Goal: Task Accomplishment & Management: Manage account settings

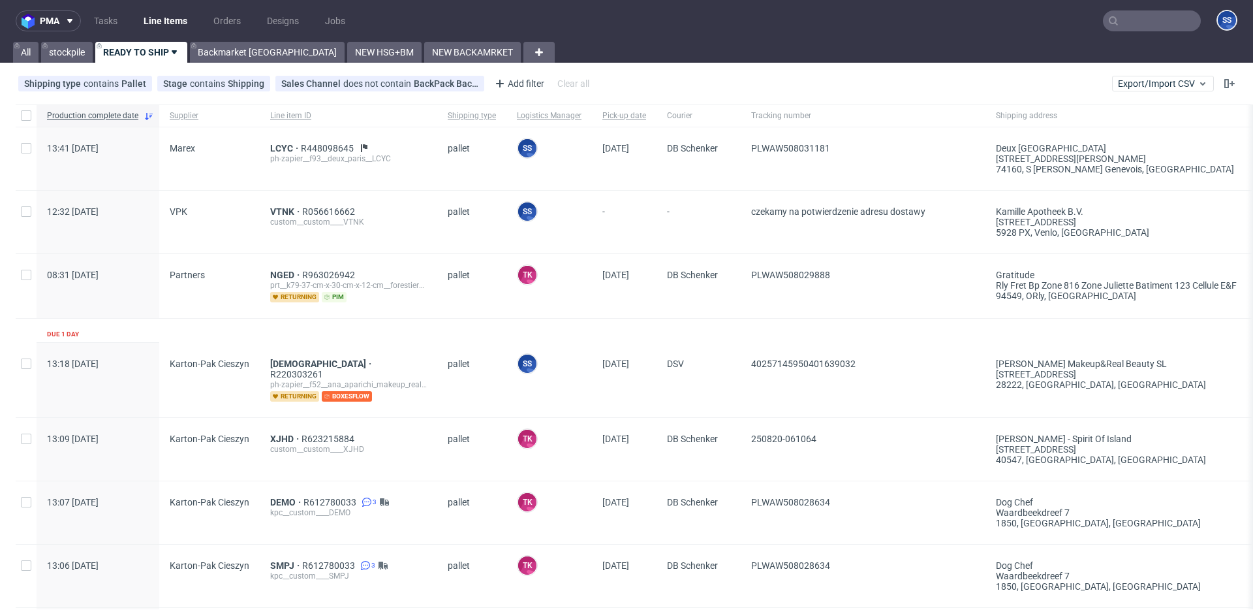
click at [205, 31] on ul "Tasks Line Items Orders Designs Jobs" at bounding box center [219, 20] width 277 height 21
click at [213, 48] on link "Backmarket [GEOGRAPHIC_DATA]" at bounding box center [267, 52] width 155 height 21
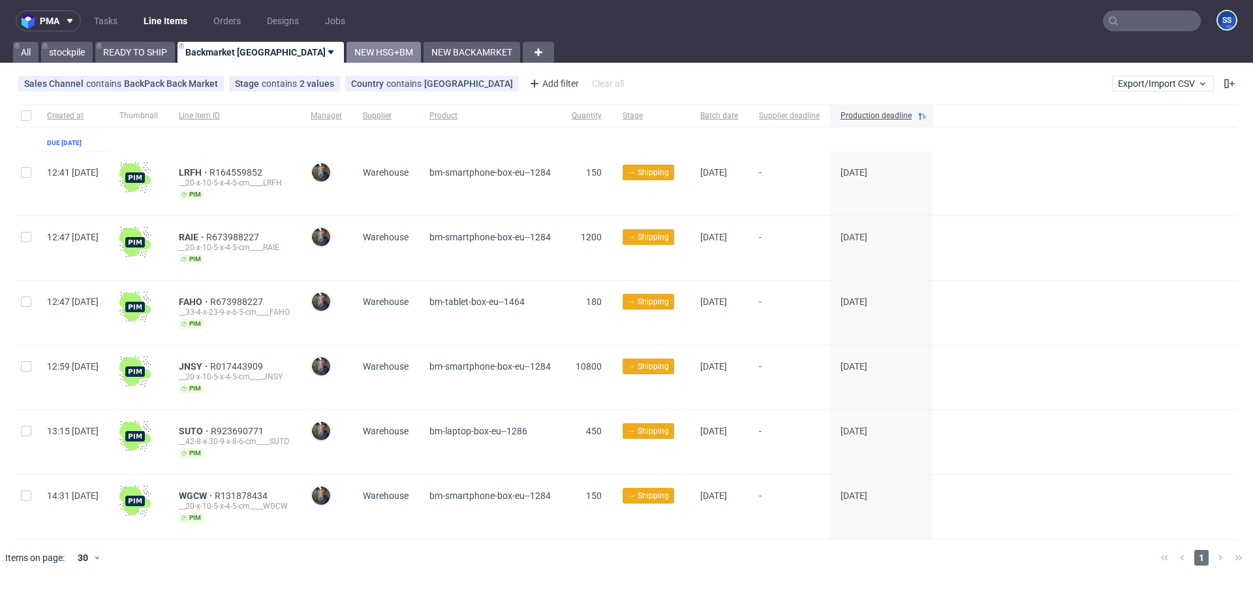
click at [347, 50] on link "NEW HSG+BM" at bounding box center [384, 52] width 74 height 21
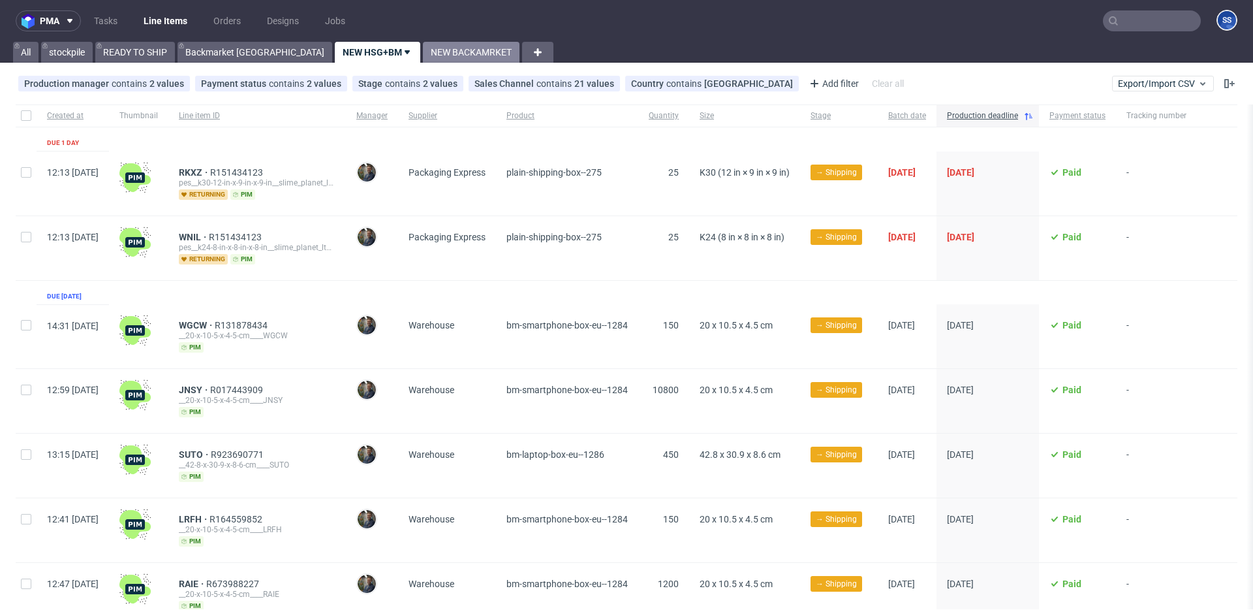
click at [423, 57] on link "NEW BACKAMRKET" at bounding box center [471, 52] width 97 height 21
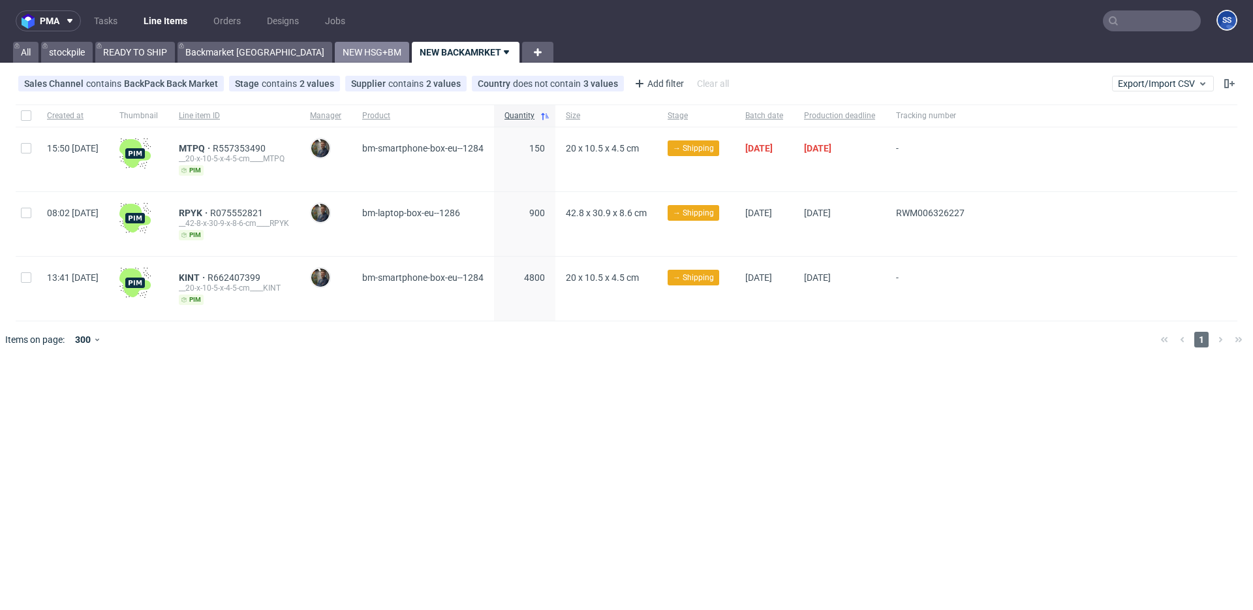
click at [335, 55] on link "NEW HSG+BM" at bounding box center [372, 52] width 74 height 21
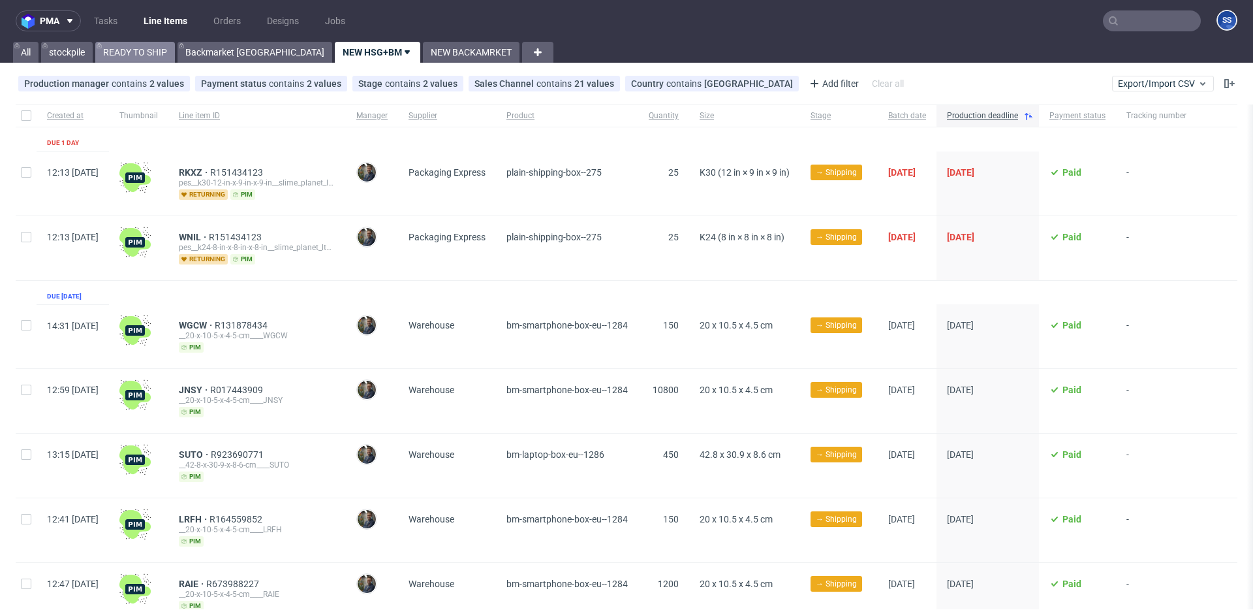
click at [127, 48] on link "READY TO SHIP" at bounding box center [135, 52] width 80 height 21
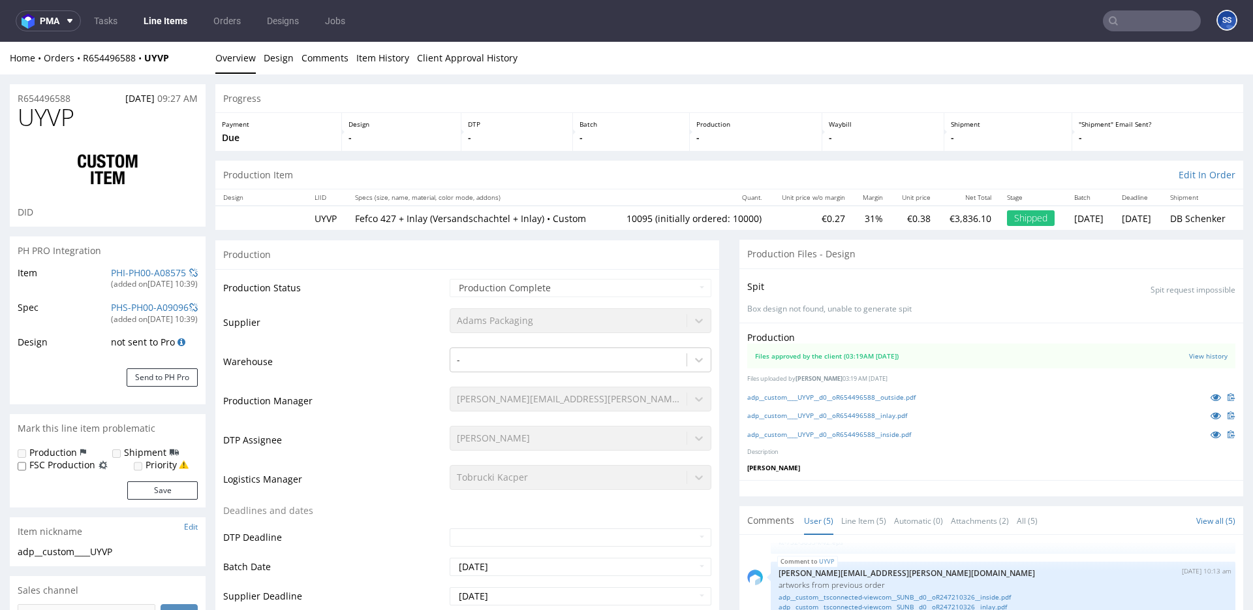
scroll to position [1, 0]
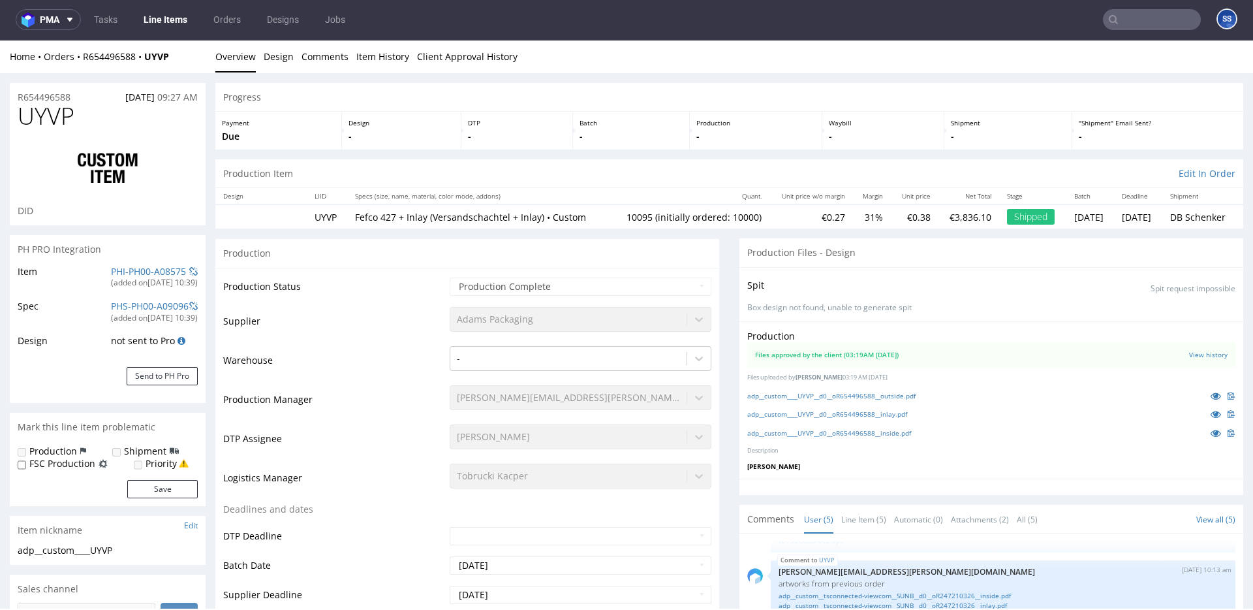
click at [156, 21] on link "Line Items" at bounding box center [165, 19] width 59 height 21
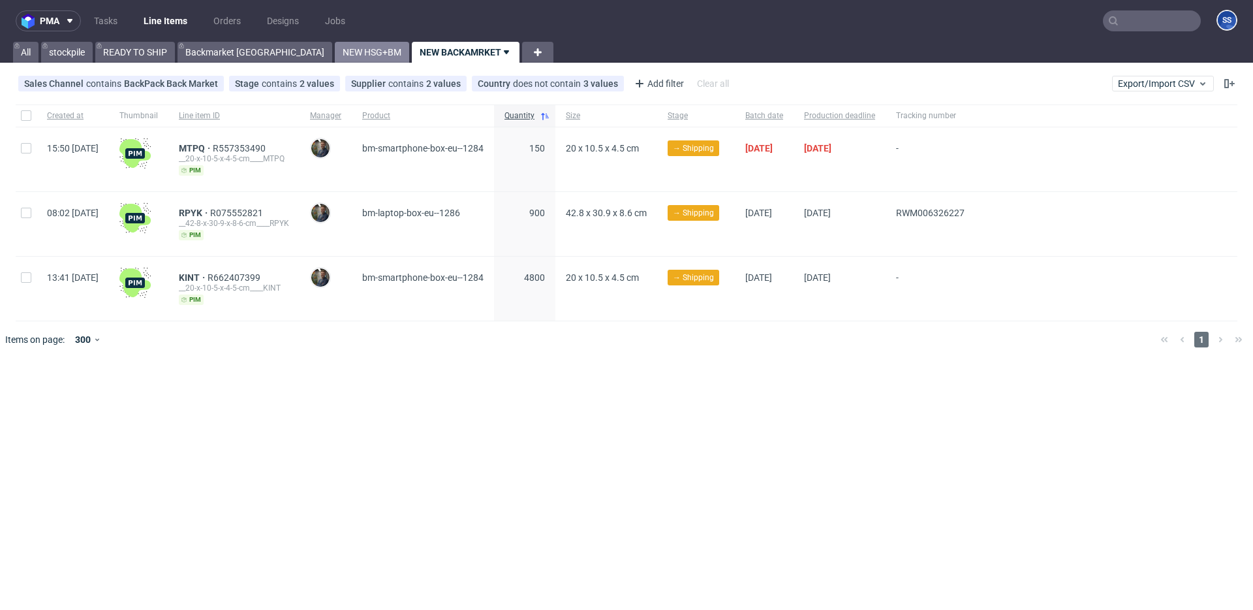
click at [335, 54] on link "NEW HSG+BM" at bounding box center [372, 52] width 74 height 21
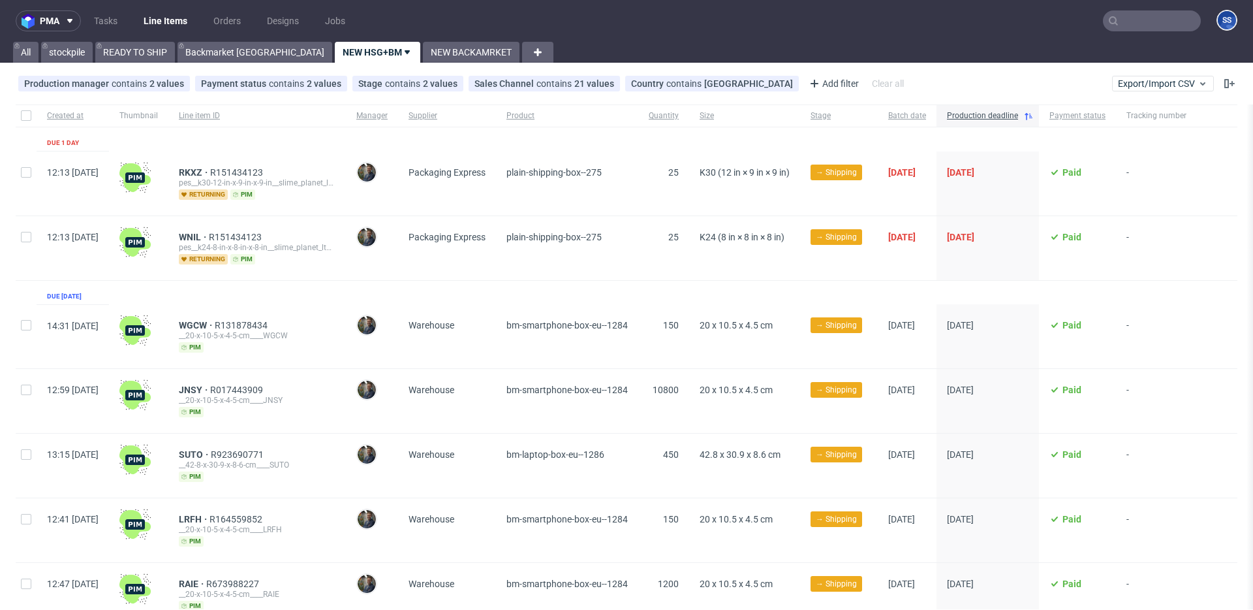
click at [1247, 265] on div at bounding box center [1250, 468] width 7 height 728
click at [161, 47] on link "READY TO SHIP" at bounding box center [135, 52] width 80 height 21
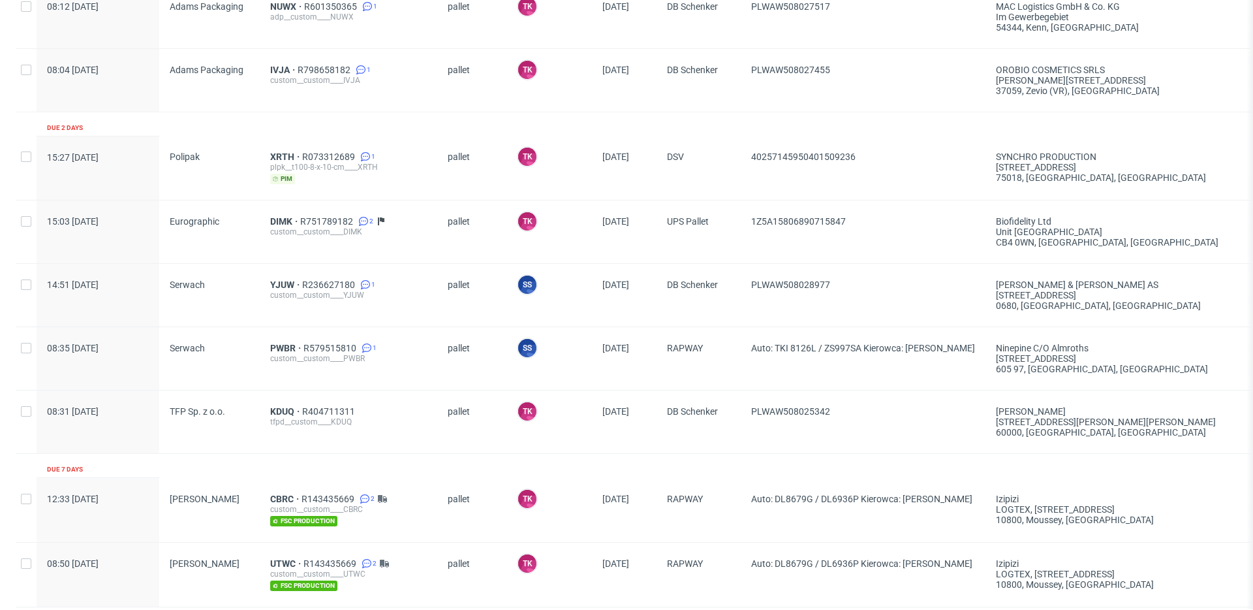
scroll to position [966, 0]
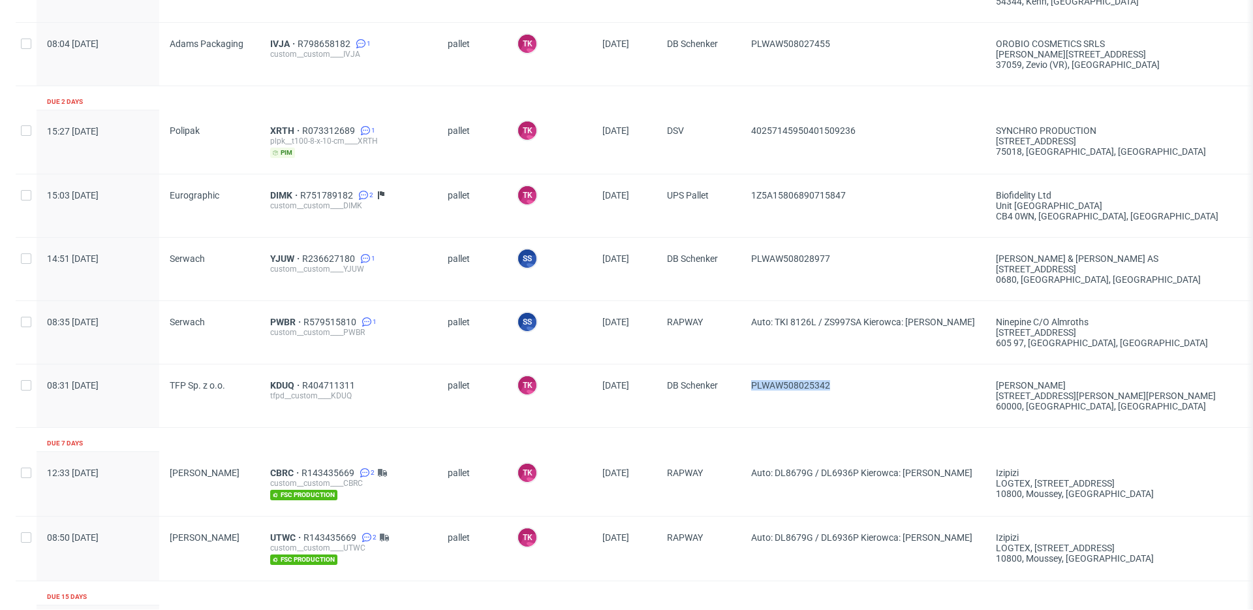
drag, startPoint x: 863, startPoint y: 379, endPoint x: 749, endPoint y: 375, distance: 114.3
click at [749, 375] on div "PLWAW508025342" at bounding box center [863, 395] width 245 height 63
copy span "PLWAW508025342"
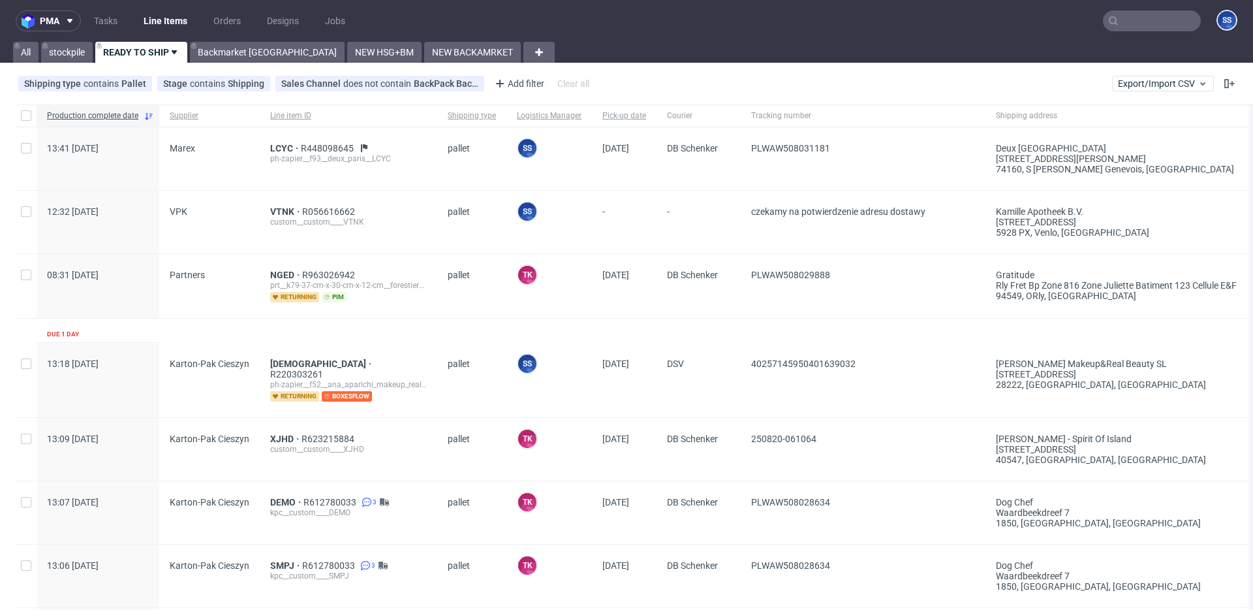
scroll to position [14, 0]
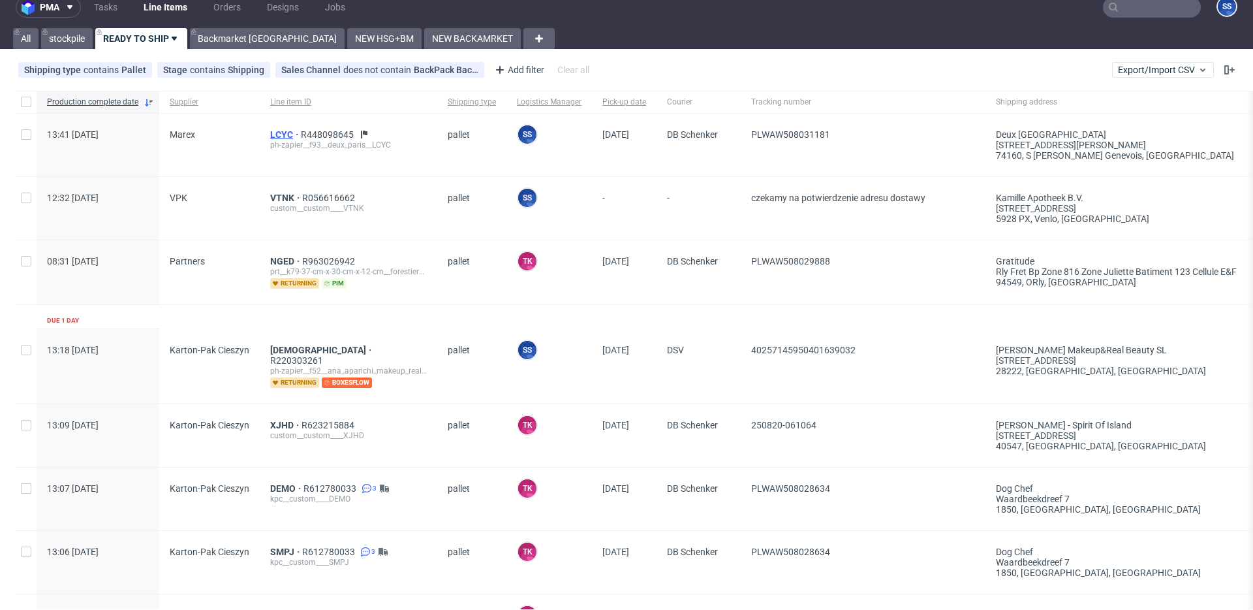
click at [289, 134] on span "LCYC" at bounding box center [285, 134] width 31 height 10
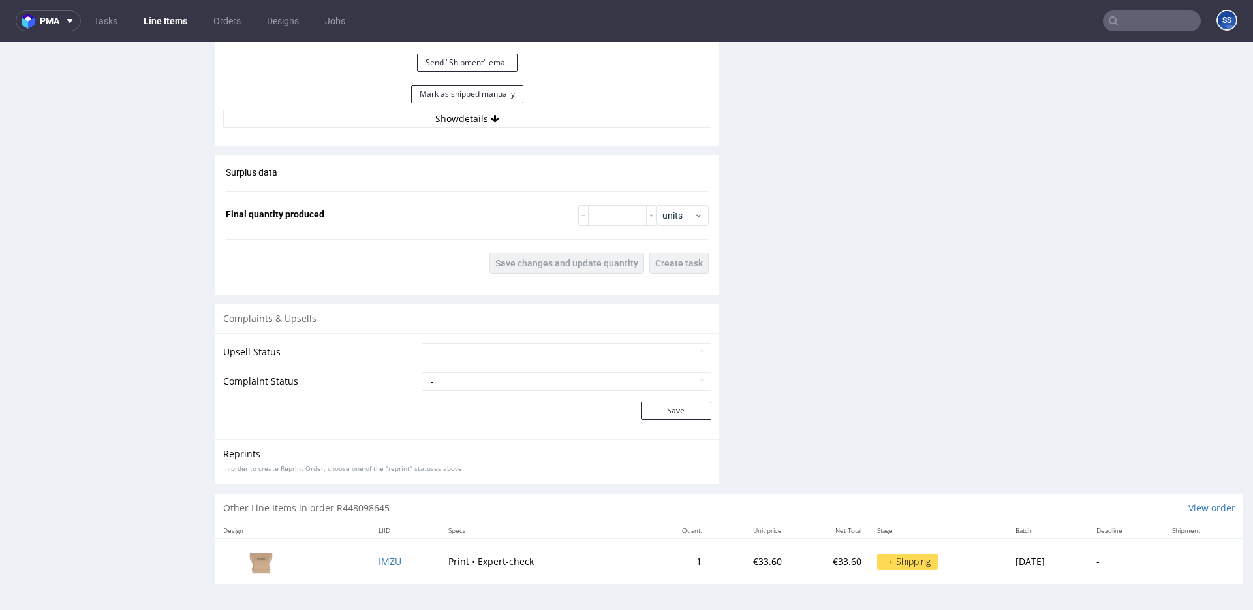
scroll to position [3, 0]
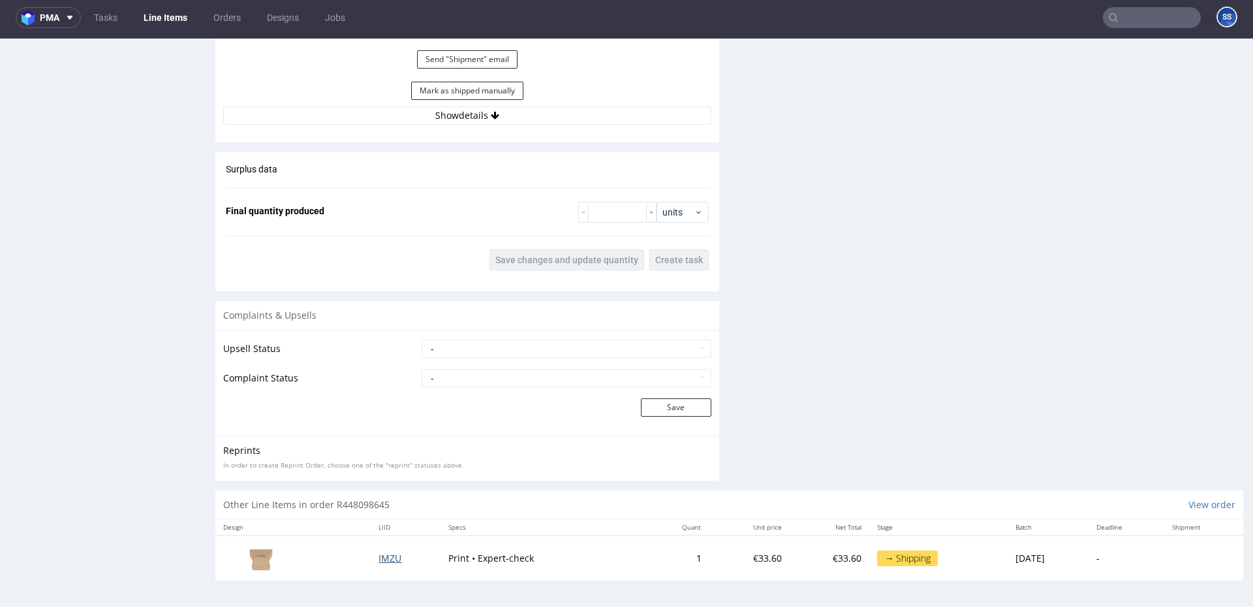
click at [380, 561] on span "IMZU" at bounding box center [390, 558] width 23 height 12
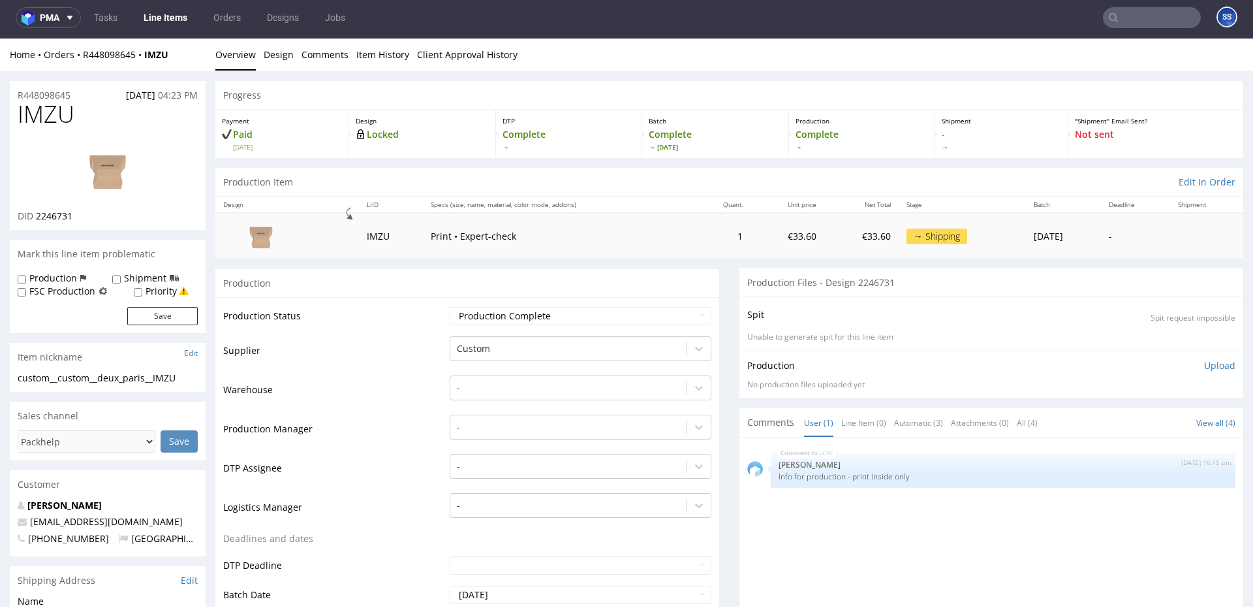
click at [164, 15] on link "Line Items" at bounding box center [165, 17] width 59 height 21
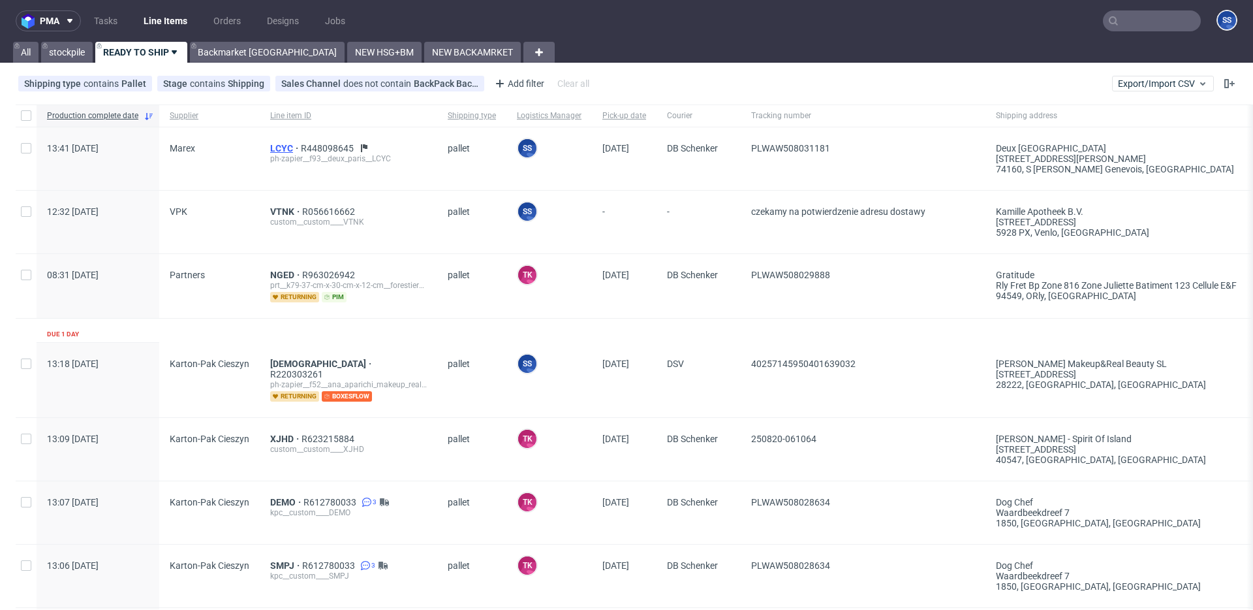
click at [279, 152] on span "LCYC" at bounding box center [285, 148] width 31 height 10
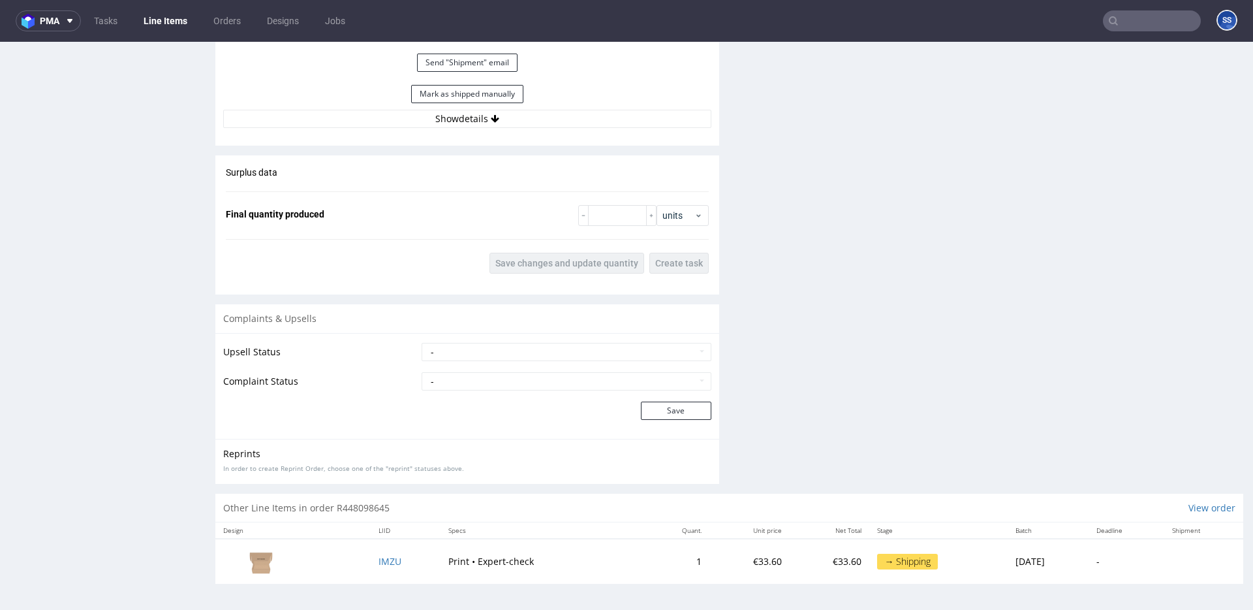
scroll to position [3, 0]
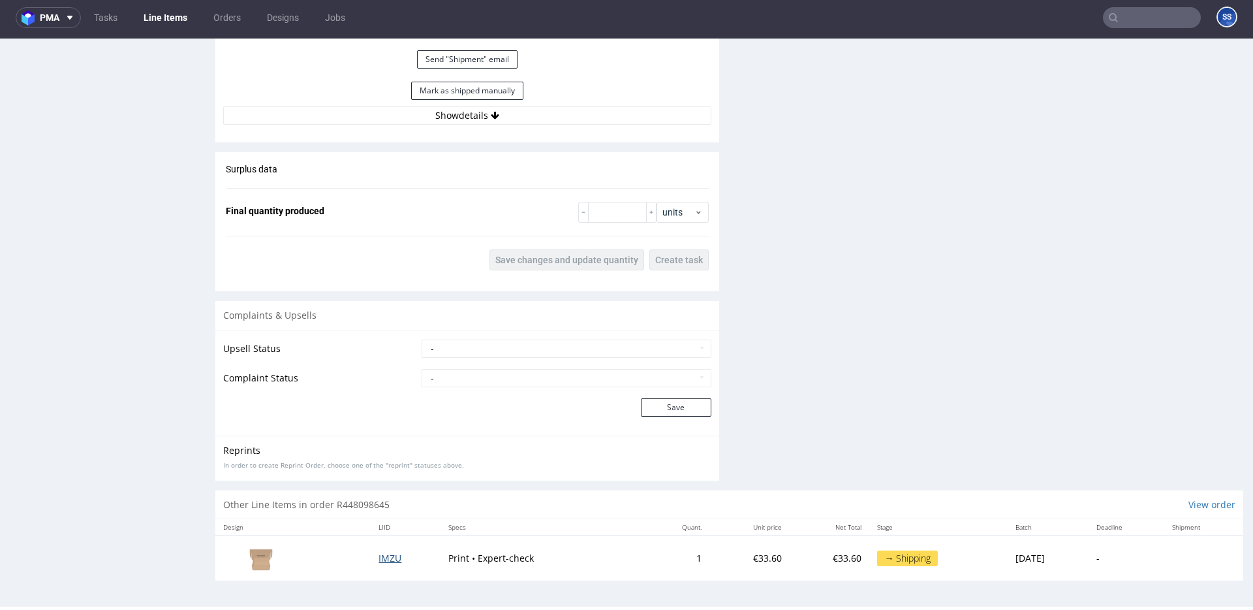
click at [386, 554] on span "IMZU" at bounding box center [390, 558] width 23 height 12
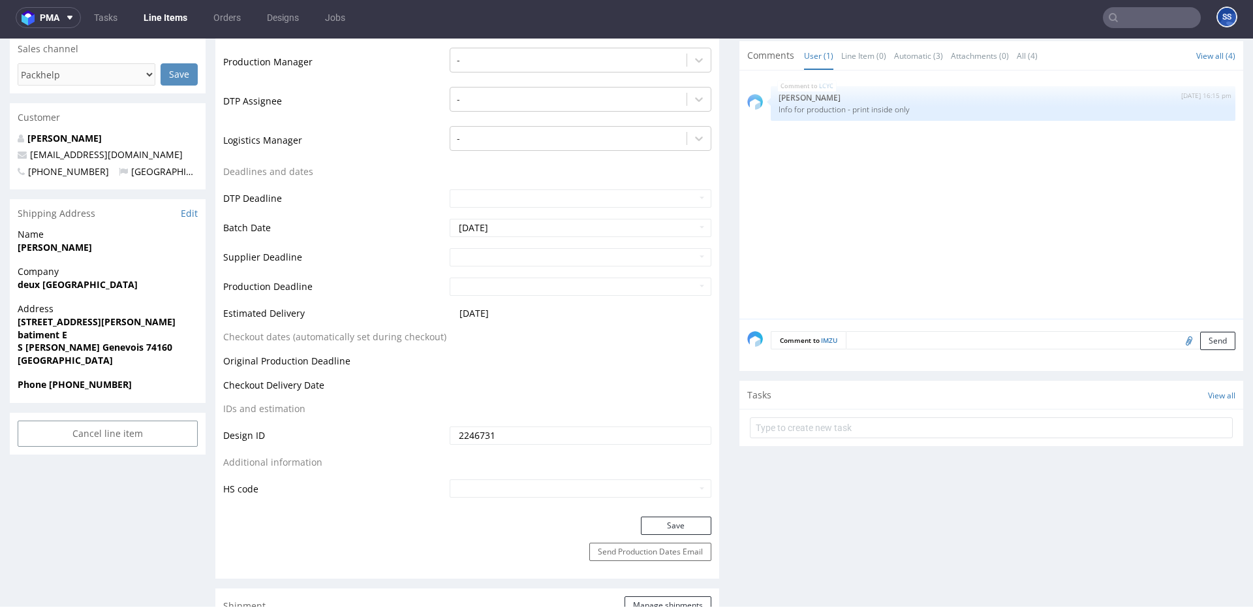
scroll to position [580, 0]
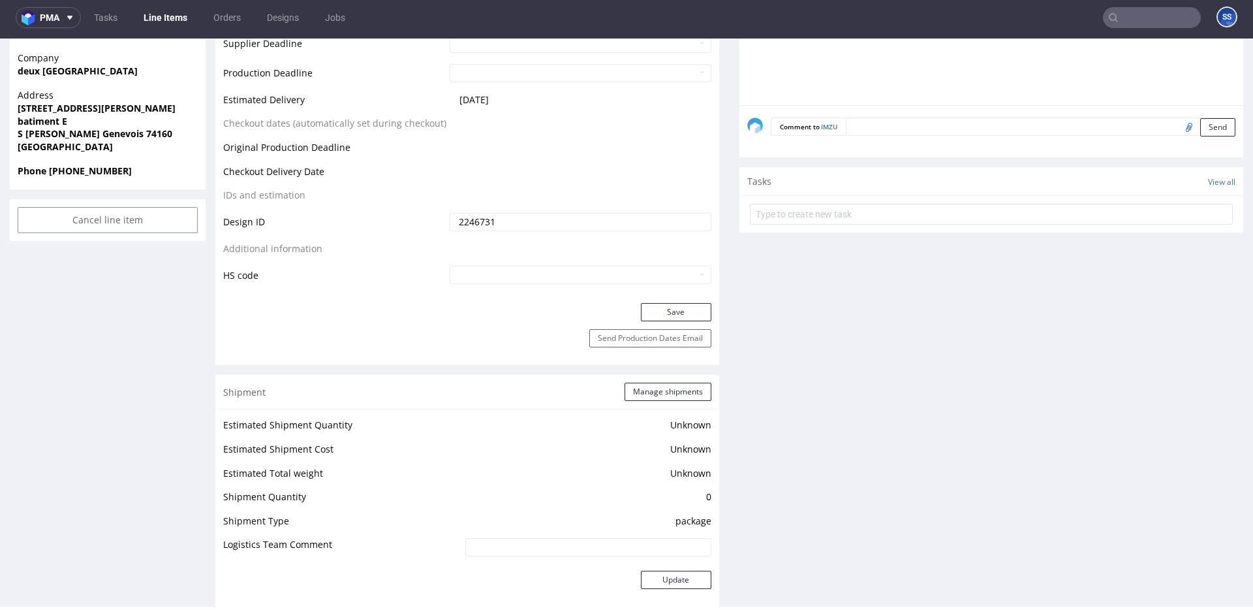
click at [174, 14] on link "Line Items" at bounding box center [165, 17] width 59 height 21
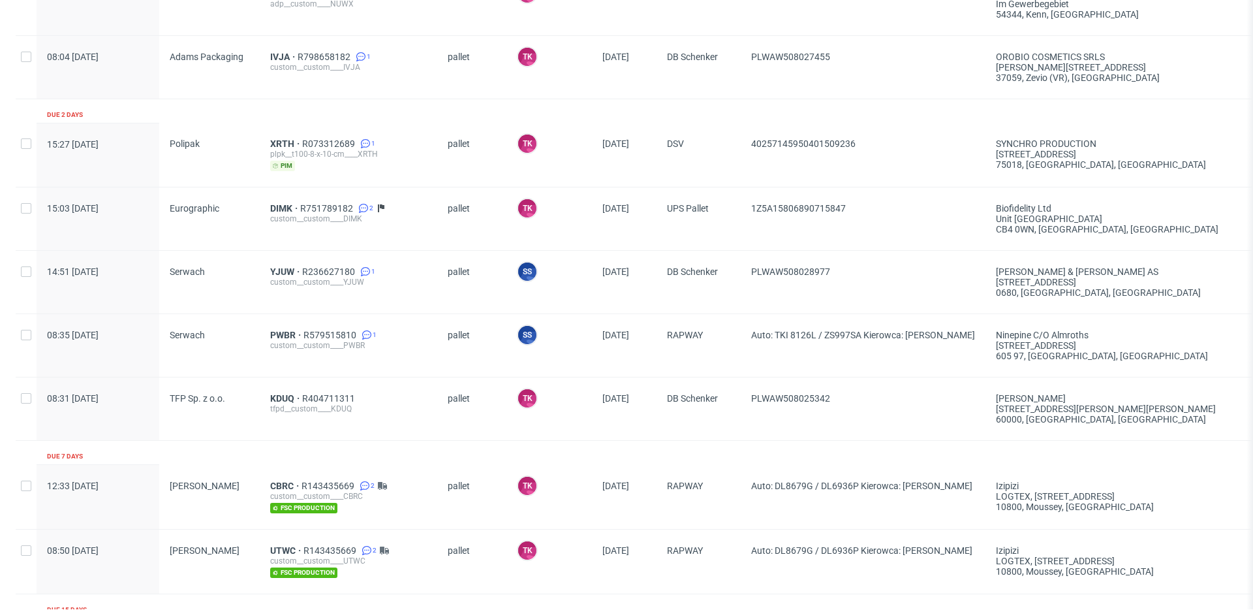
scroll to position [947, 0]
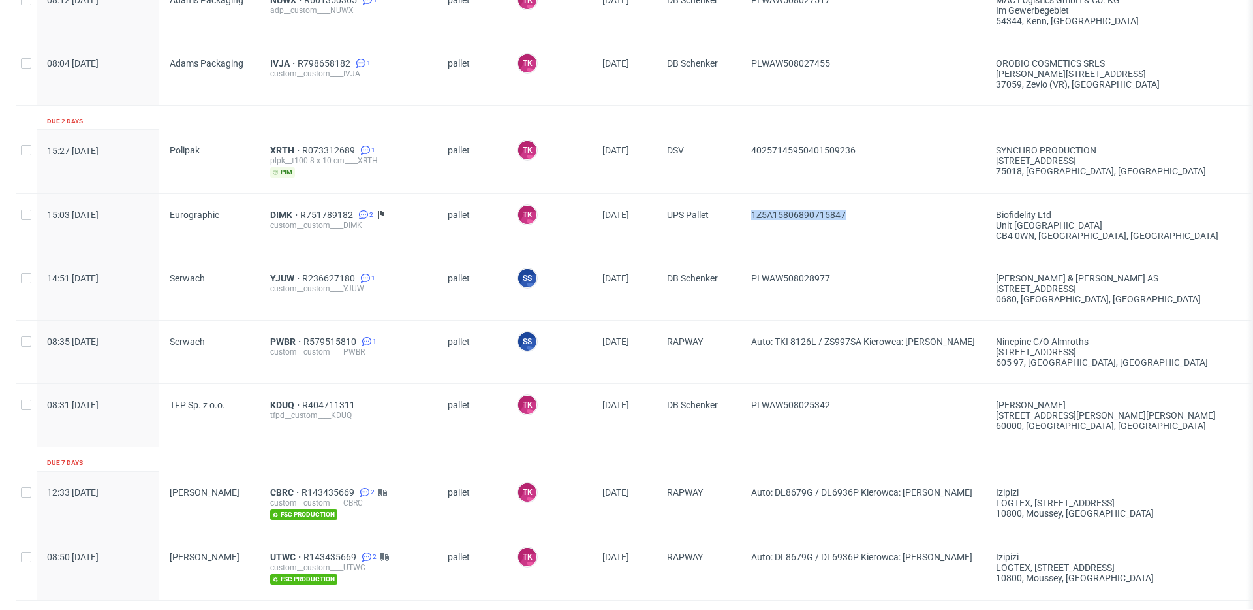
drag, startPoint x: 888, startPoint y: 206, endPoint x: 752, endPoint y: 205, distance: 135.8
click at [752, 205] on div "1Z5A15806890715847" at bounding box center [863, 225] width 245 height 63
copy span "1Z5A15806890715847"
click at [274, 210] on span "DIMK" at bounding box center [285, 215] width 30 height 10
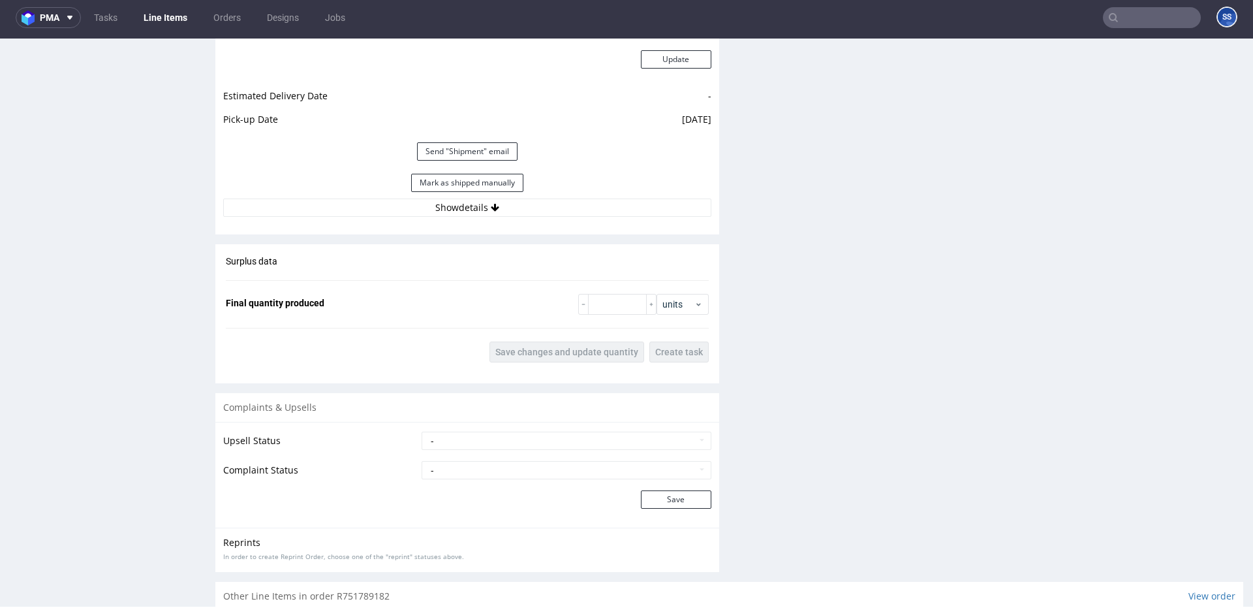
scroll to position [1793, 0]
click at [428, 185] on button "Mark as shipped manually" at bounding box center [467, 187] width 112 height 18
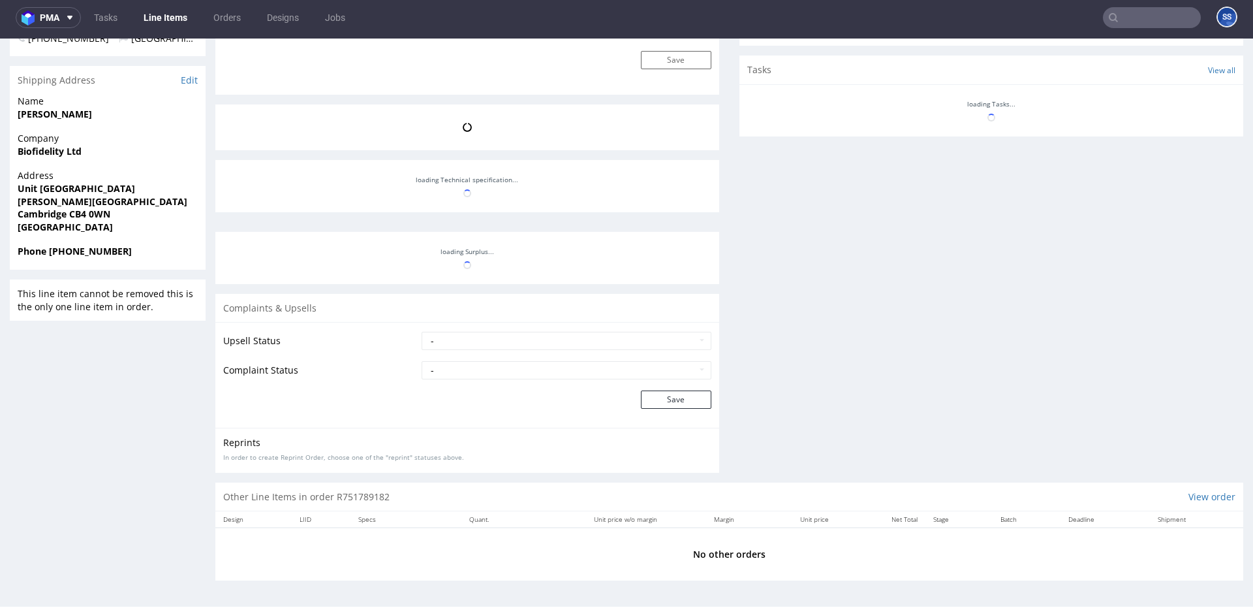
scroll to position [989, 0]
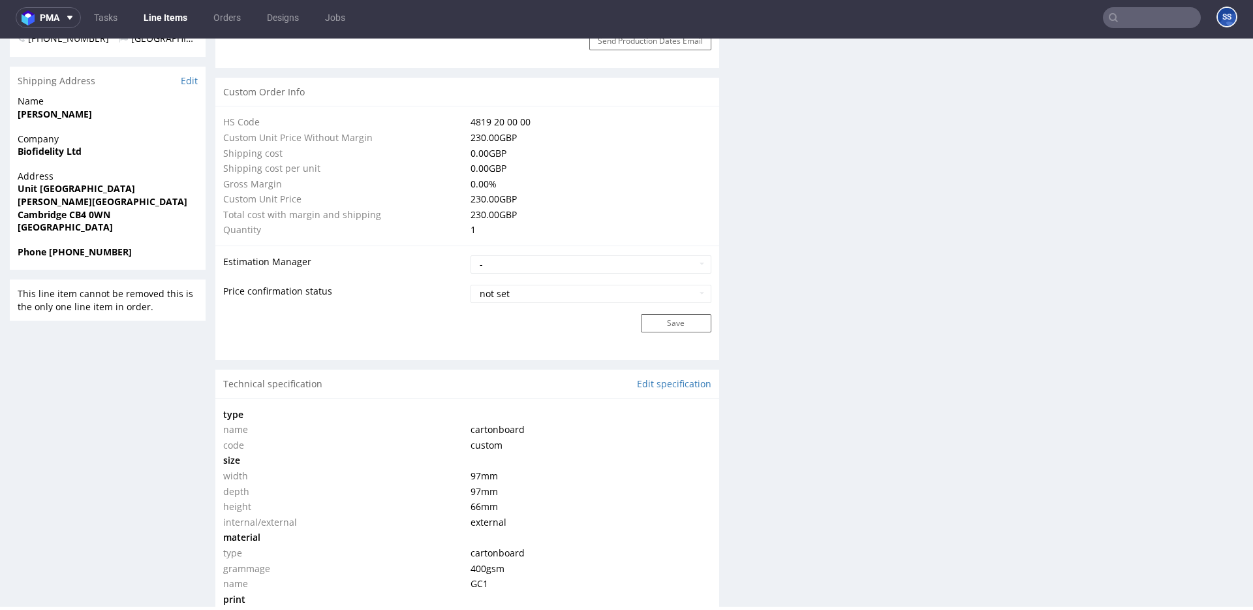
click at [159, 12] on link "Line Items" at bounding box center [165, 17] width 59 height 21
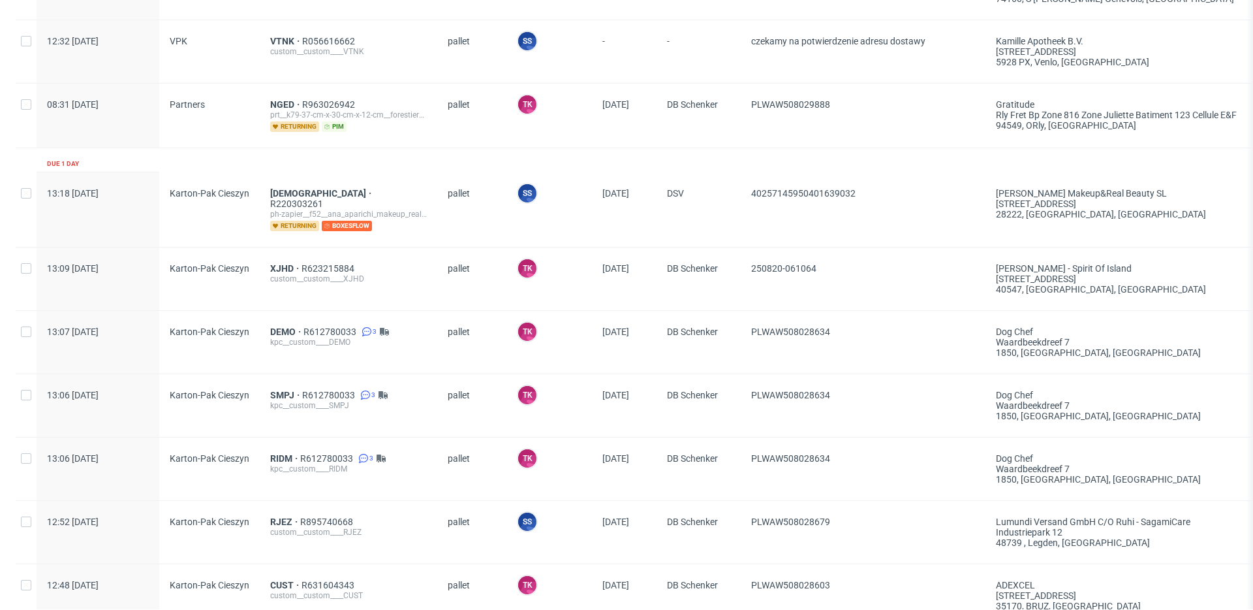
scroll to position [154, 0]
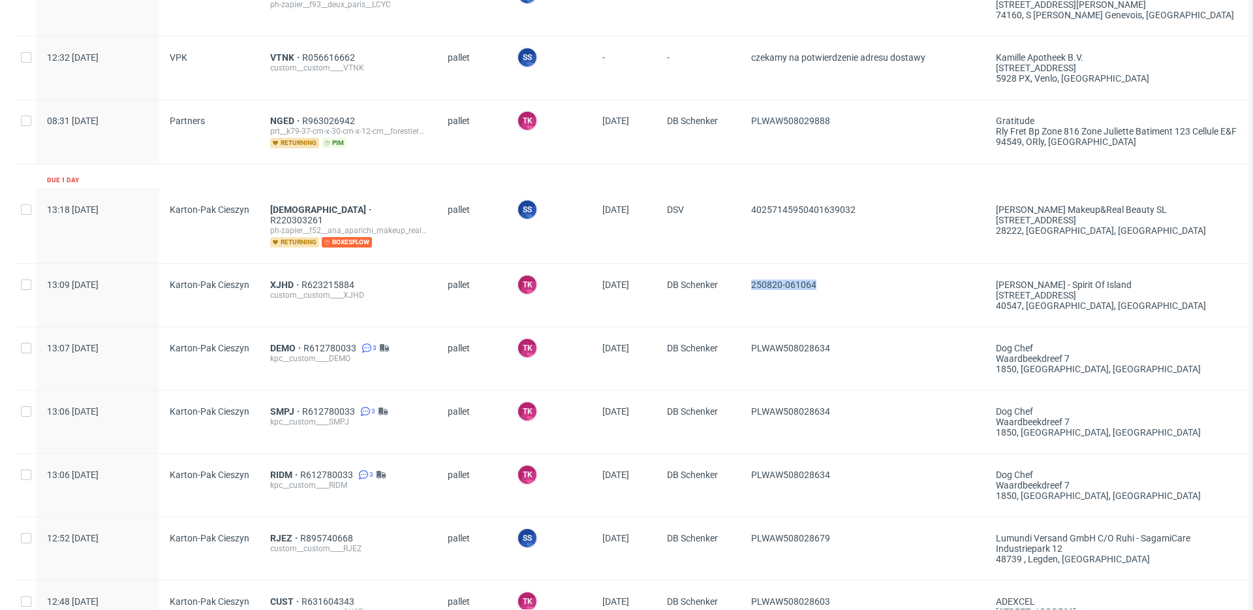
drag, startPoint x: 815, startPoint y: 276, endPoint x: 746, endPoint y: 272, distance: 69.3
click at [746, 272] on div "250820-061064" at bounding box center [863, 295] width 245 height 63
click at [795, 300] on div "250820-061064" at bounding box center [863, 295] width 245 height 63
drag, startPoint x: 830, startPoint y: 289, endPoint x: 755, endPoint y: 275, distance: 76.3
click at [755, 279] on span "250820-061064" at bounding box center [863, 294] width 224 height 31
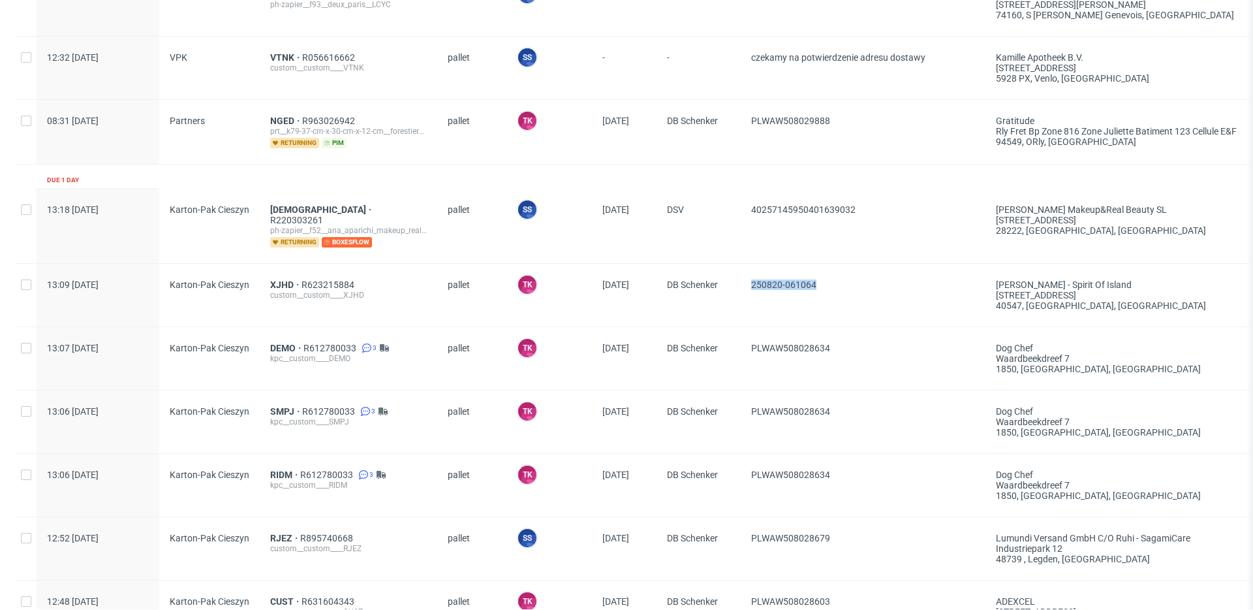
scroll to position [153, 0]
drag, startPoint x: 841, startPoint y: 333, endPoint x: 771, endPoint y: 317, distance: 71.7
click at [757, 330] on div "PLWAW508028634" at bounding box center [863, 359] width 245 height 63
drag, startPoint x: 818, startPoint y: 283, endPoint x: 746, endPoint y: 276, distance: 72.2
click at [746, 276] on div "250820-061064" at bounding box center [863, 295] width 245 height 63
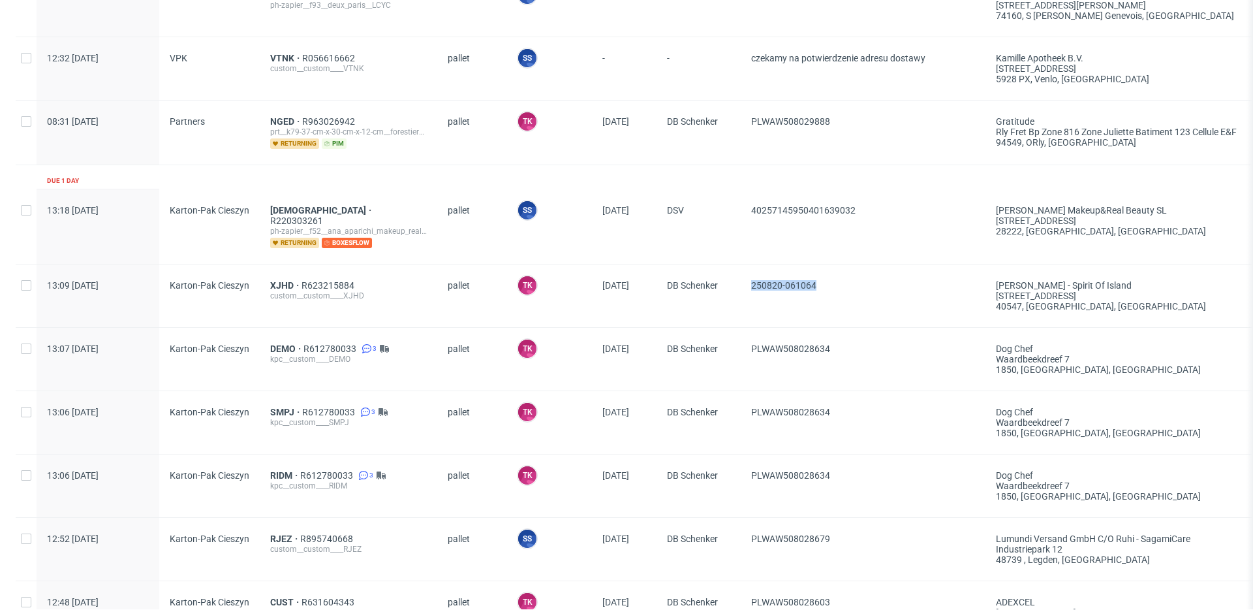
copy span "250820-061064"
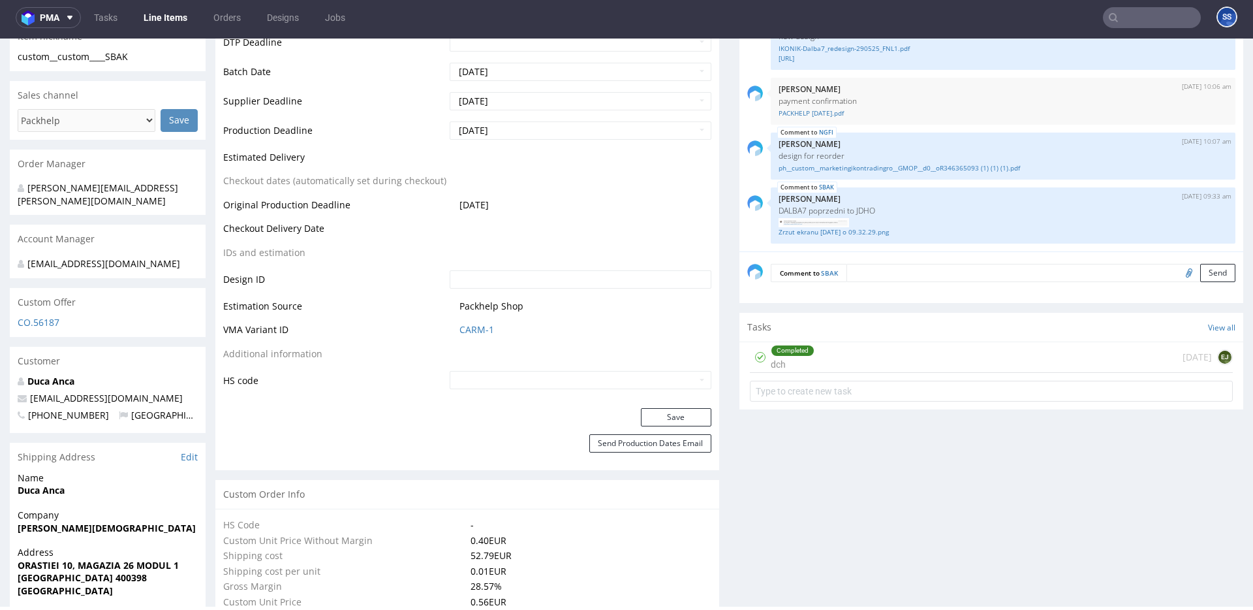
scroll to position [458, 0]
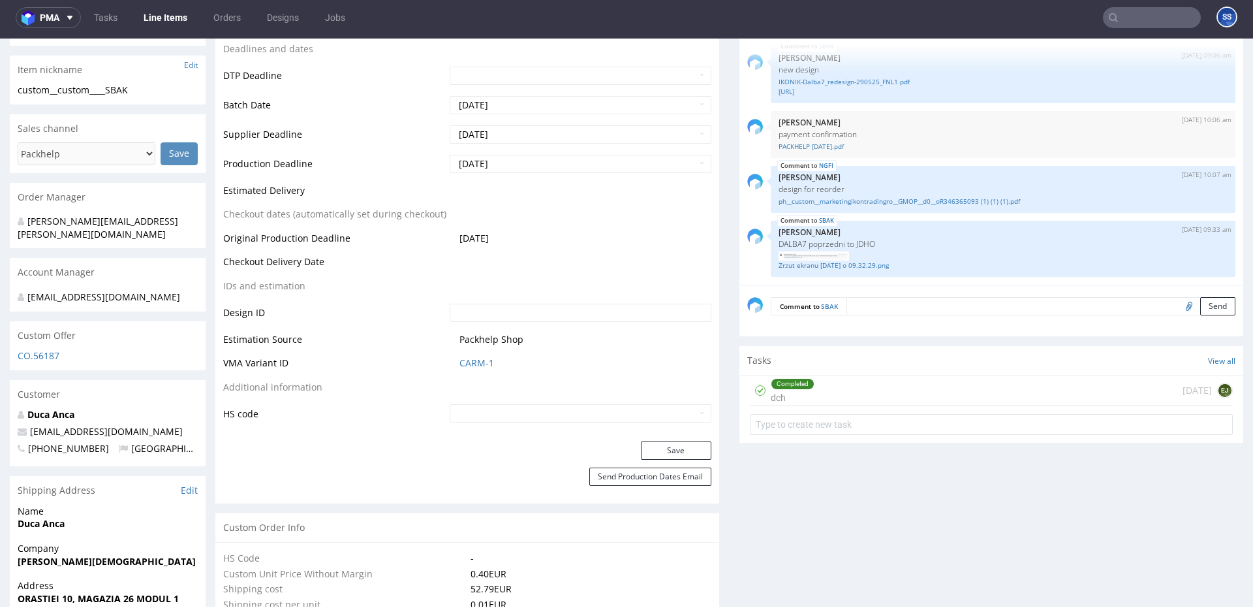
click at [181, 22] on link "Line Items" at bounding box center [165, 17] width 59 height 21
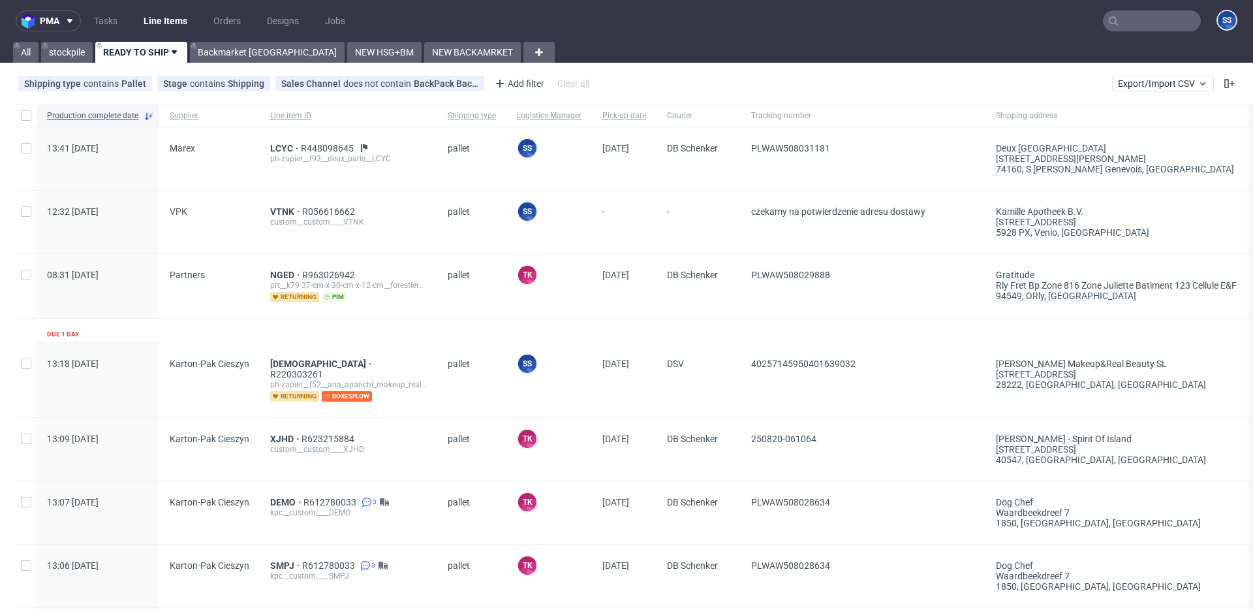
click at [157, 24] on link "Line Items" at bounding box center [165, 20] width 59 height 21
click at [86, 55] on link "stockpile" at bounding box center [67, 52] width 52 height 21
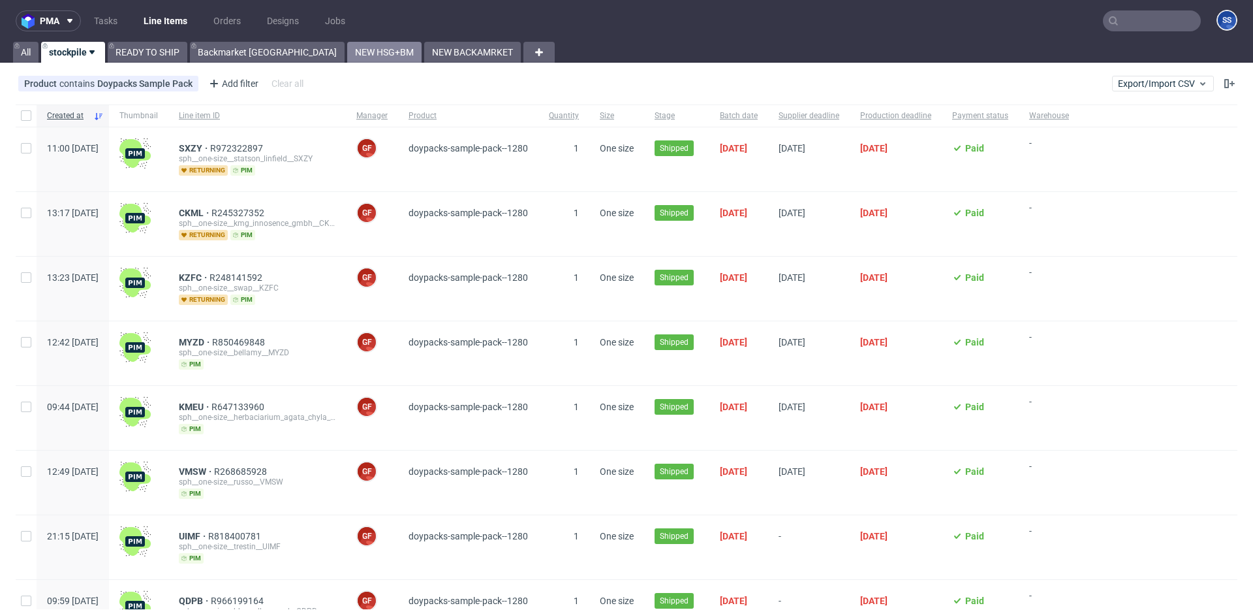
click at [347, 54] on link "NEW HSG+BM" at bounding box center [384, 52] width 74 height 21
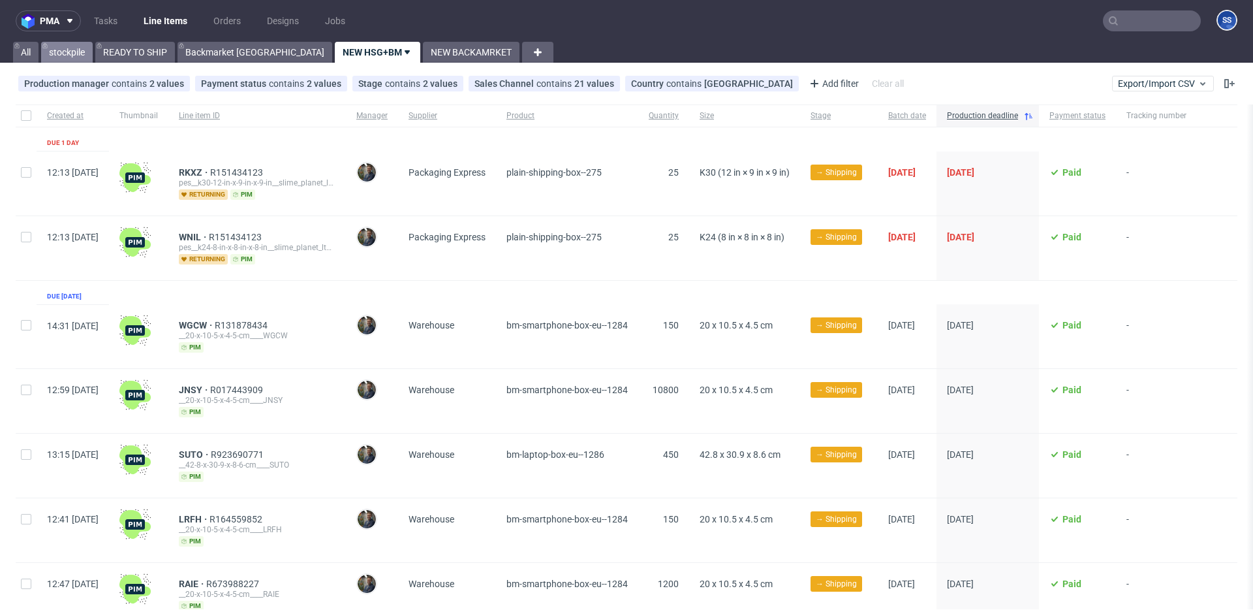
click at [57, 50] on link "stockpile" at bounding box center [67, 52] width 52 height 21
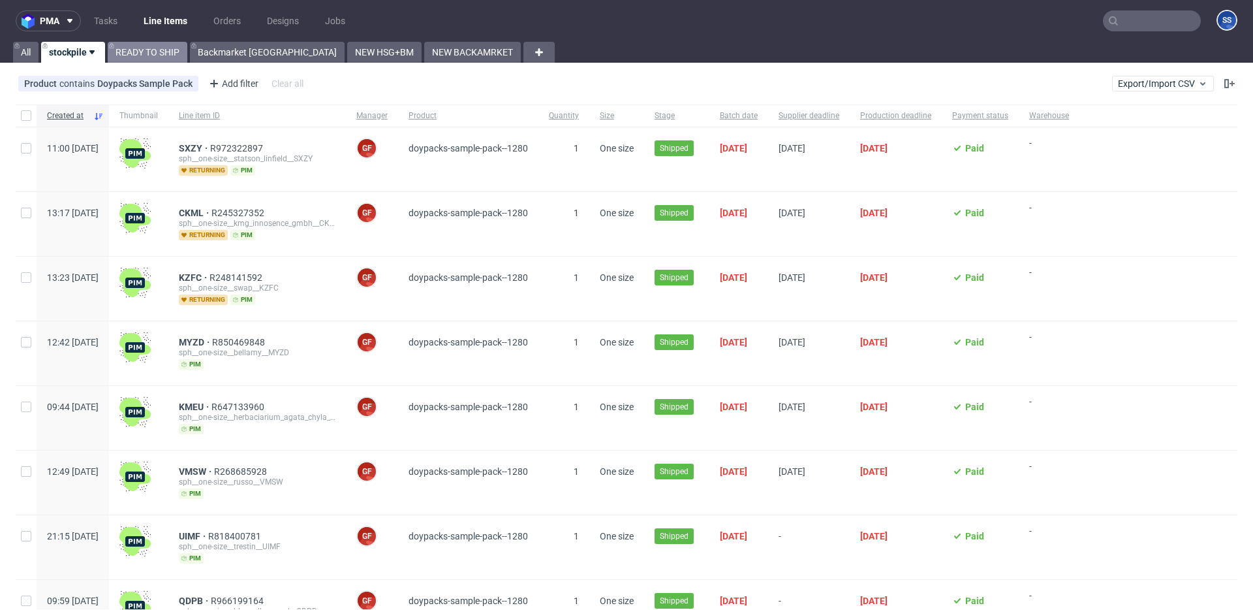
click at [133, 57] on link "READY TO SHIP" at bounding box center [148, 52] width 80 height 21
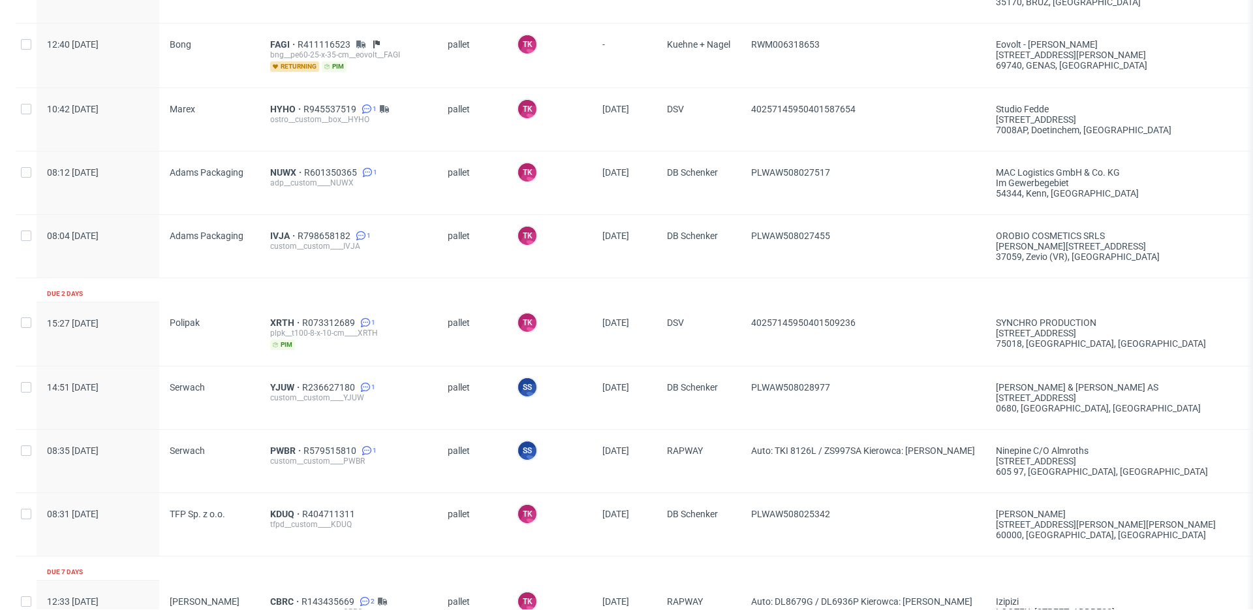
scroll to position [768, 0]
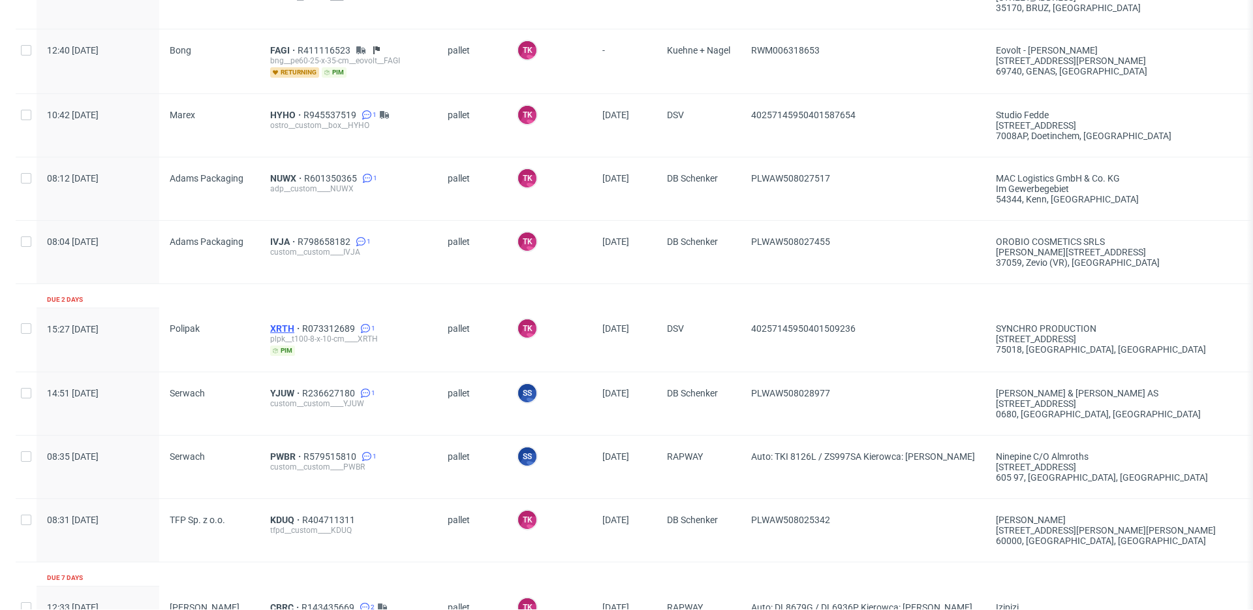
click at [283, 323] on span "XRTH" at bounding box center [286, 328] width 32 height 10
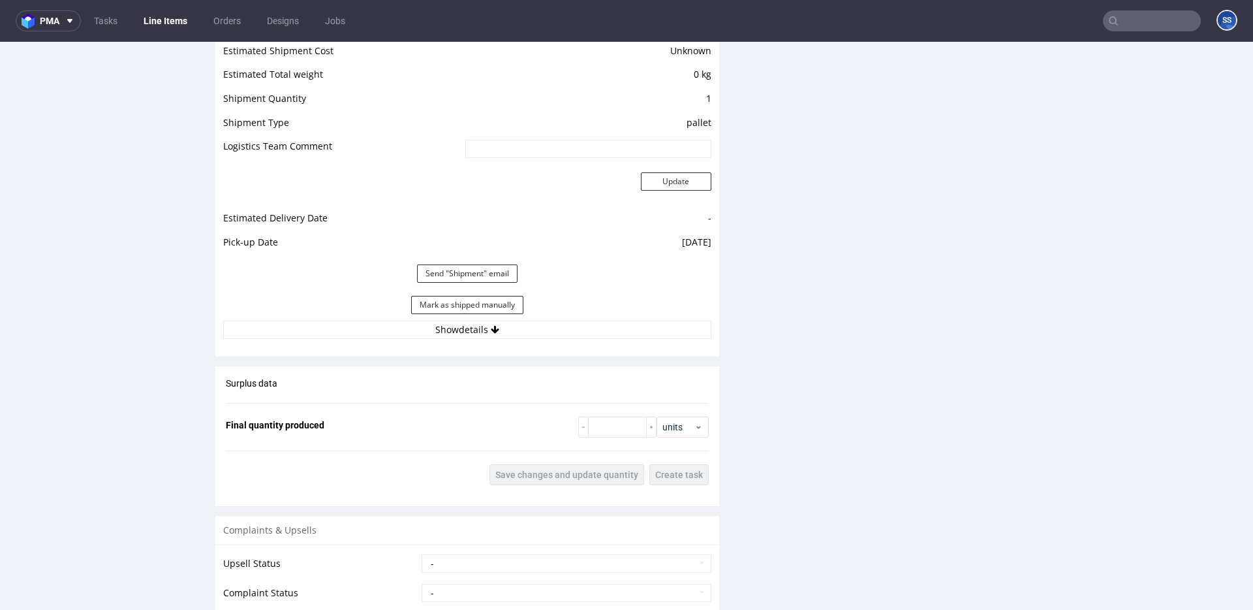
scroll to position [1670, 0]
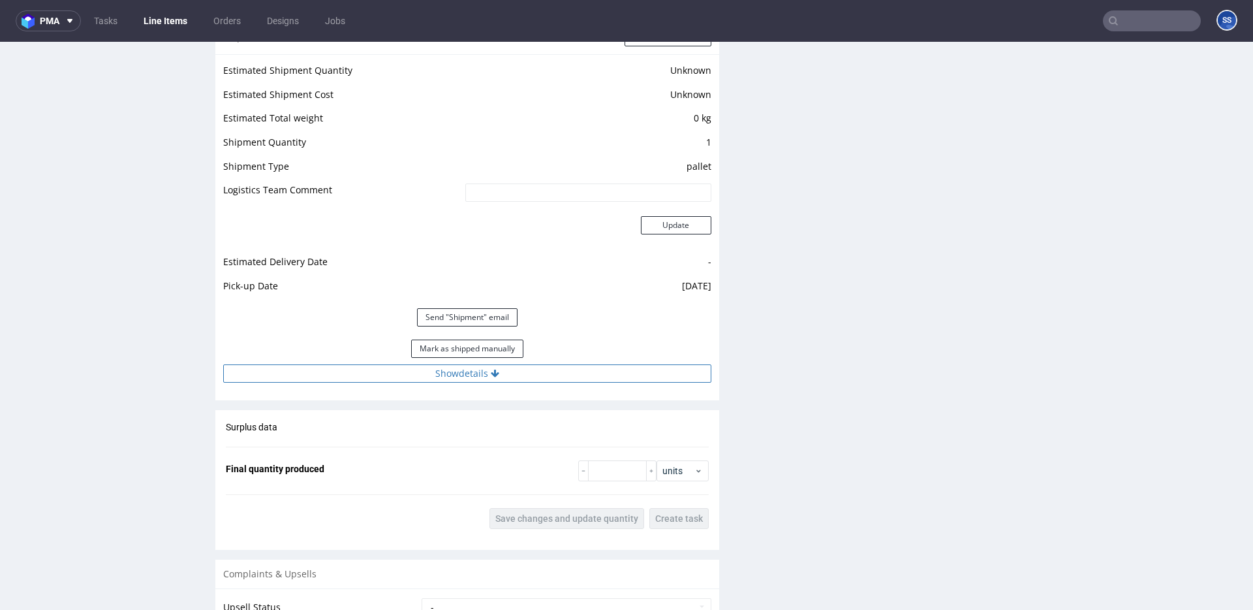
click at [532, 370] on button "Show details" at bounding box center [467, 373] width 488 height 18
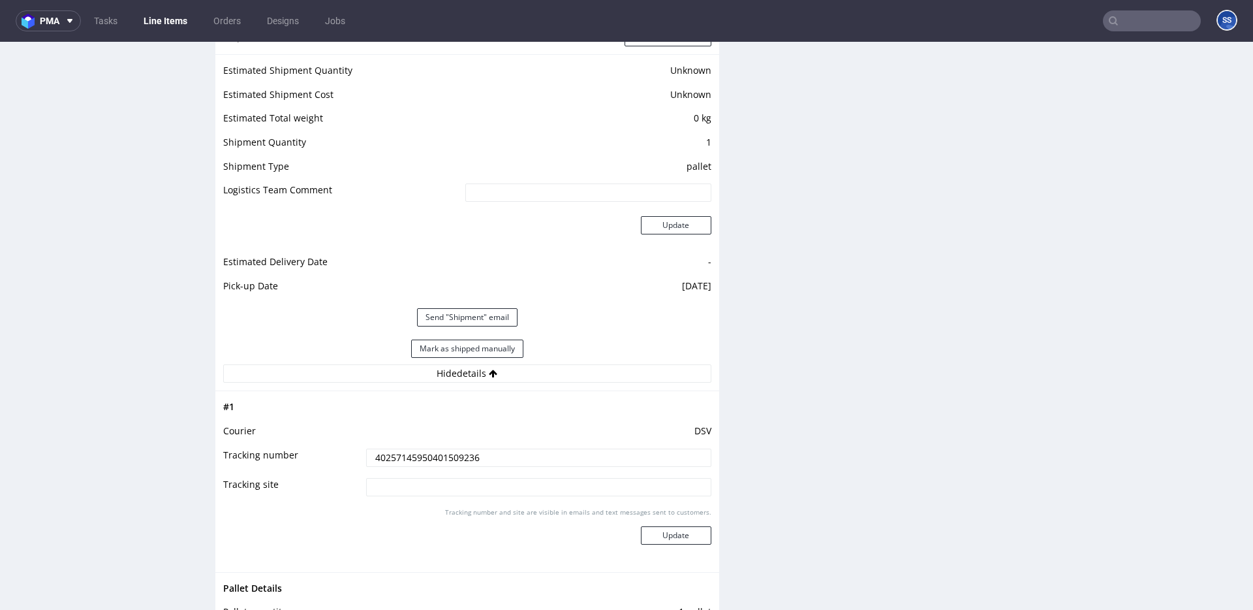
click at [454, 462] on input "40257145950401509236" at bounding box center [538, 458] width 345 height 18
click at [172, 17] on link "Line Items" at bounding box center [165, 20] width 59 height 21
